Goal: Find specific page/section: Find specific page/section

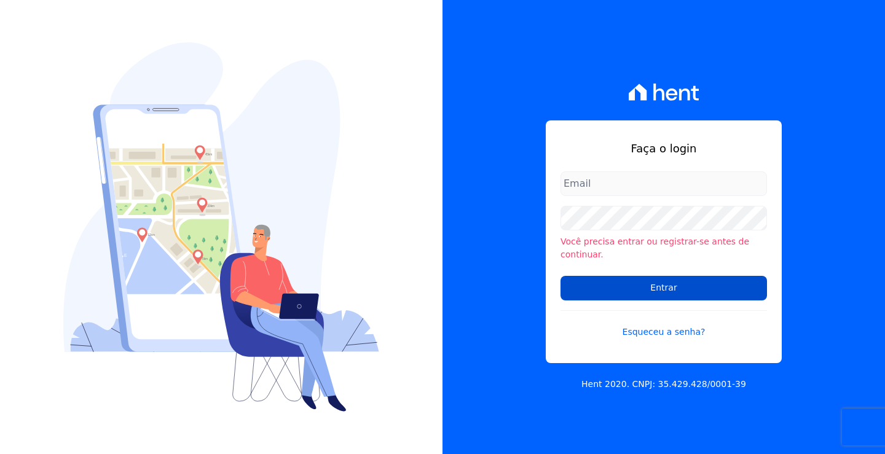
type input "[EMAIL_ADDRESS][DOMAIN_NAME]"
click at [636, 288] on input "Entrar" at bounding box center [664, 288] width 207 height 25
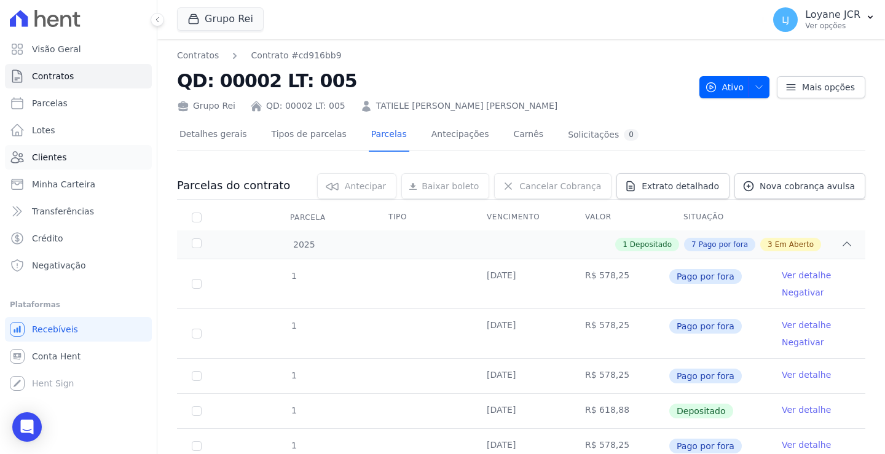
click at [57, 155] on span "Clientes" at bounding box center [49, 157] width 34 height 12
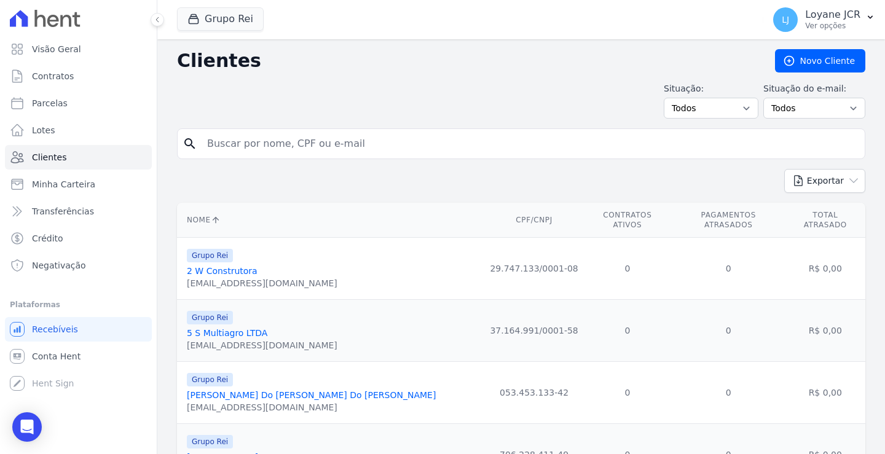
click at [222, 147] on input "search" at bounding box center [530, 144] width 660 height 25
paste input "21604"
type input "21604"
drag, startPoint x: 230, startPoint y: 143, endPoint x: 192, endPoint y: 141, distance: 37.5
click at [192, 141] on div "search 21604" at bounding box center [521, 143] width 688 height 31
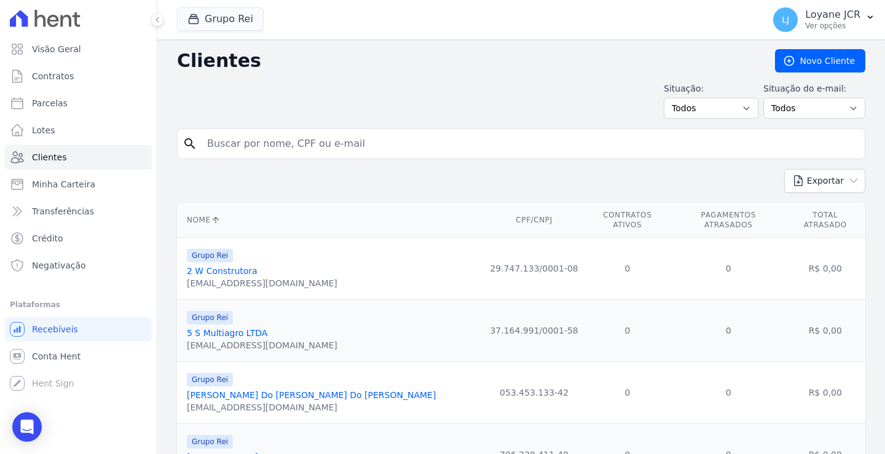
click at [241, 148] on input "search" at bounding box center [530, 144] width 660 height 25
paste input "[PERSON_NAME]"
click at [326, 147] on input "[PERSON_NAME]" at bounding box center [530, 144] width 660 height 25
type input "[PERSON_NAME]"
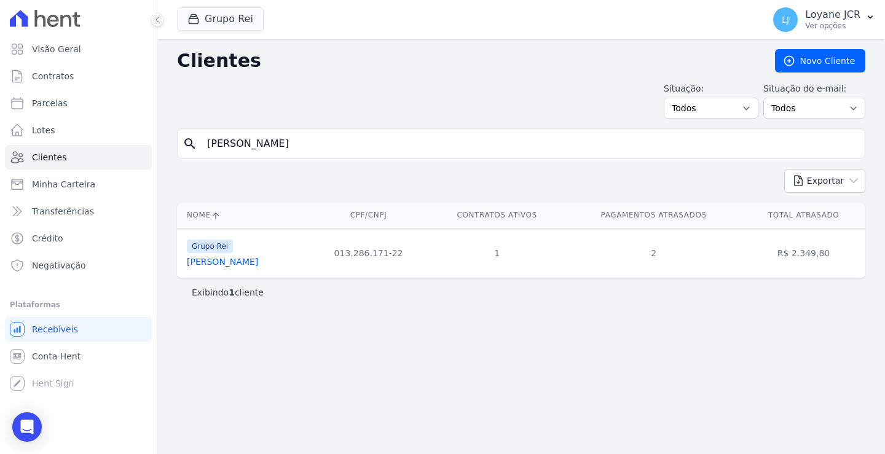
click at [221, 259] on link "[PERSON_NAME]" at bounding box center [222, 262] width 71 height 10
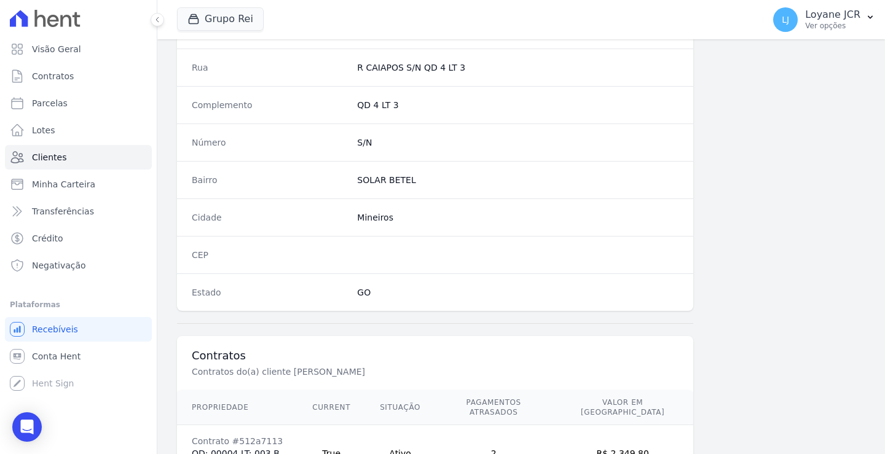
scroll to position [696, 0]
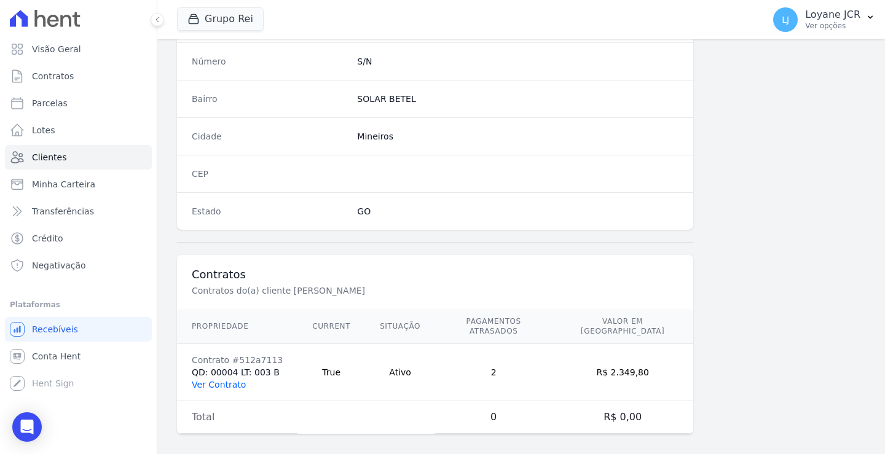
click at [232, 380] on link "Ver Contrato" at bounding box center [219, 385] width 54 height 10
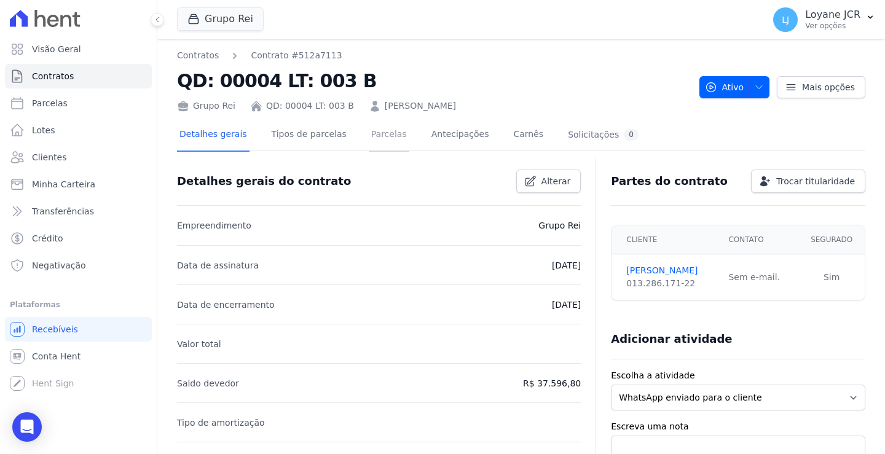
click at [375, 132] on link "Parcelas" at bounding box center [389, 135] width 41 height 33
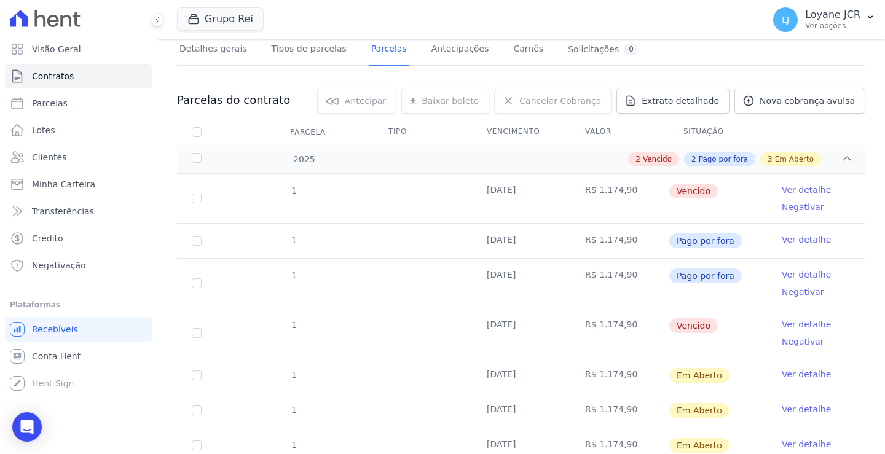
scroll to position [123, 0]
